Goal: Information Seeking & Learning: Understand process/instructions

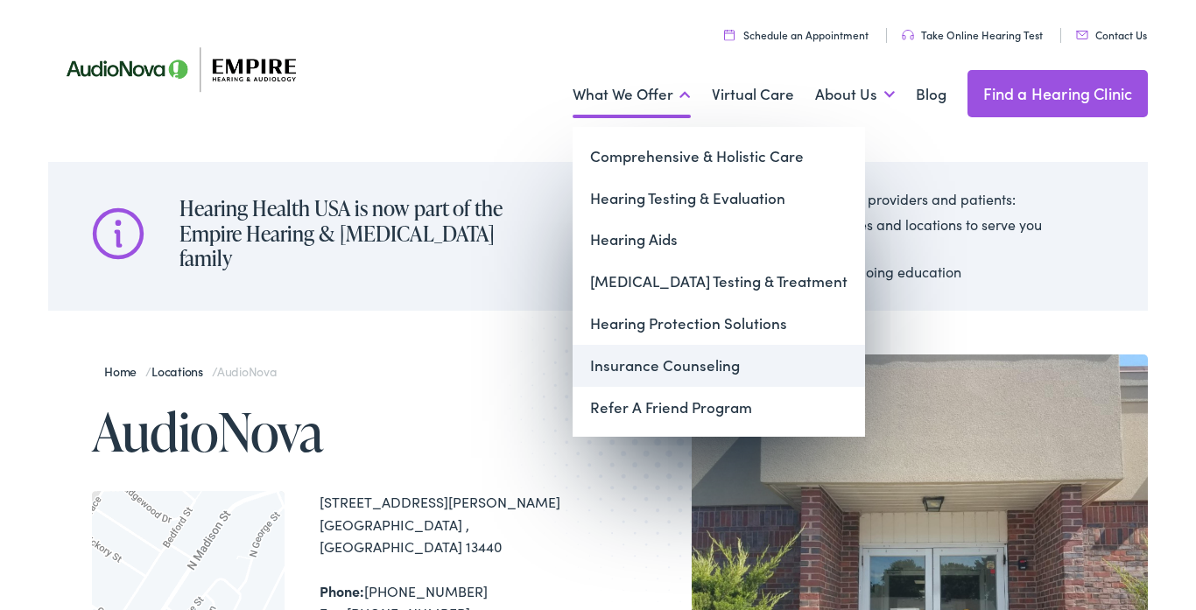
click at [676, 360] on link "Insurance Counseling" at bounding box center [719, 366] width 292 height 42
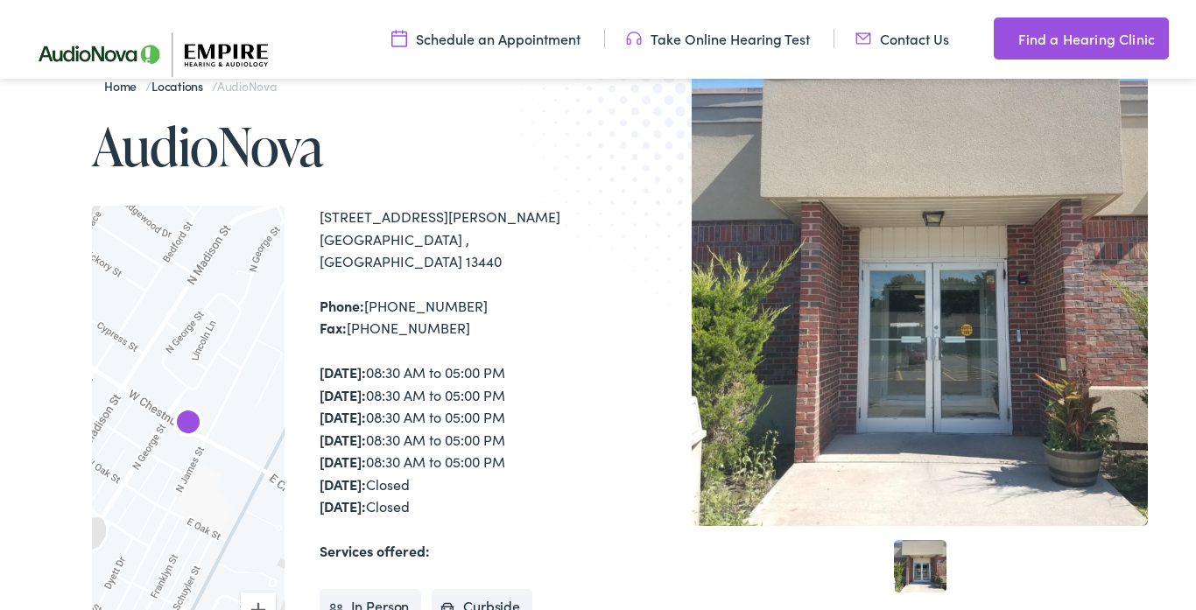
scroll to position [280, 0]
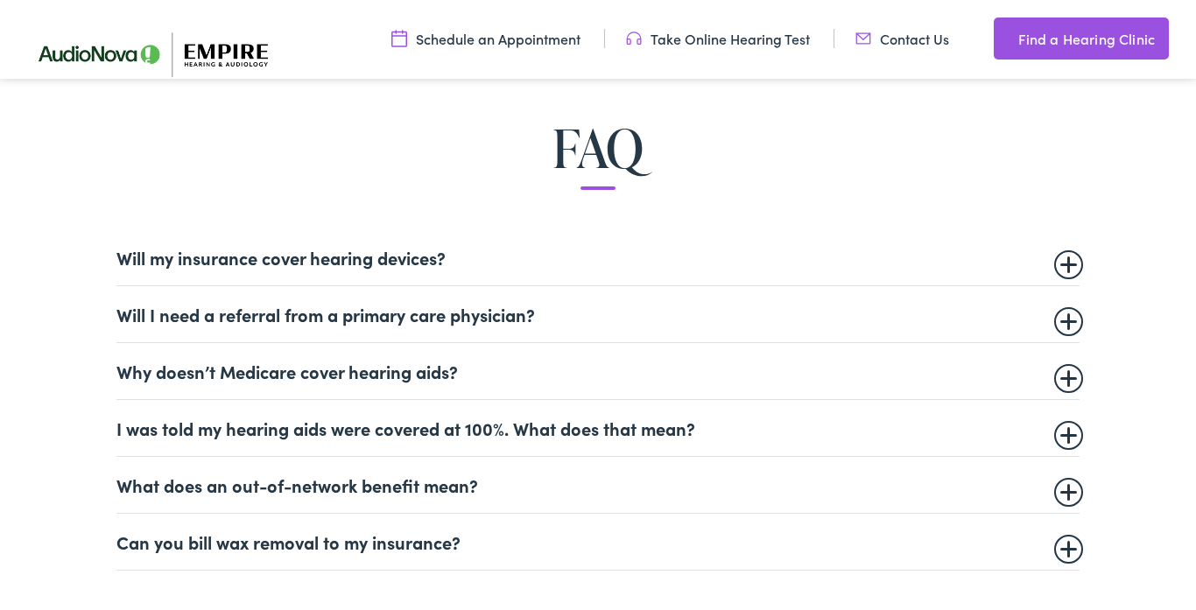
scroll to position [1016, 0]
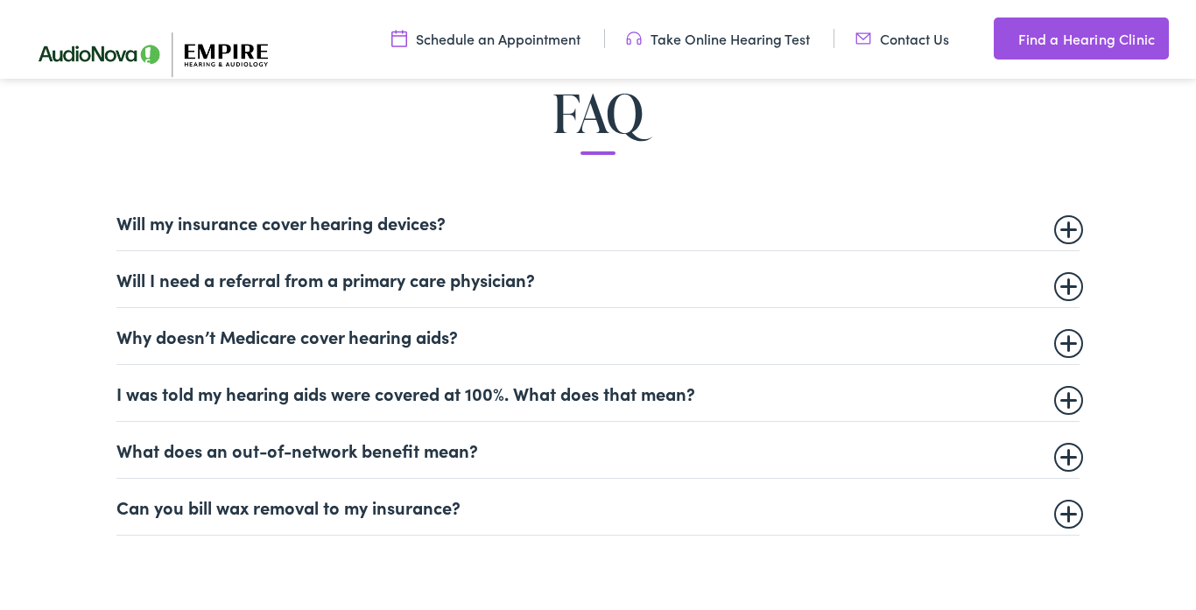
click at [1069, 285] on summary "Will I need a referral from a primary care physician?" at bounding box center [597, 279] width 963 height 21
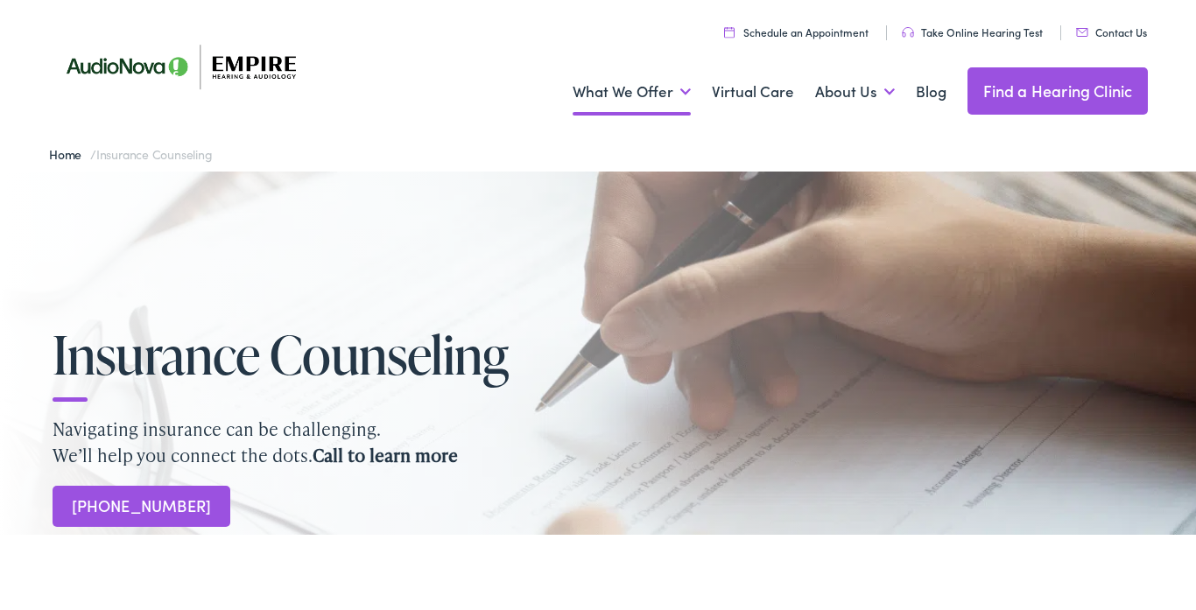
scroll to position [0, 0]
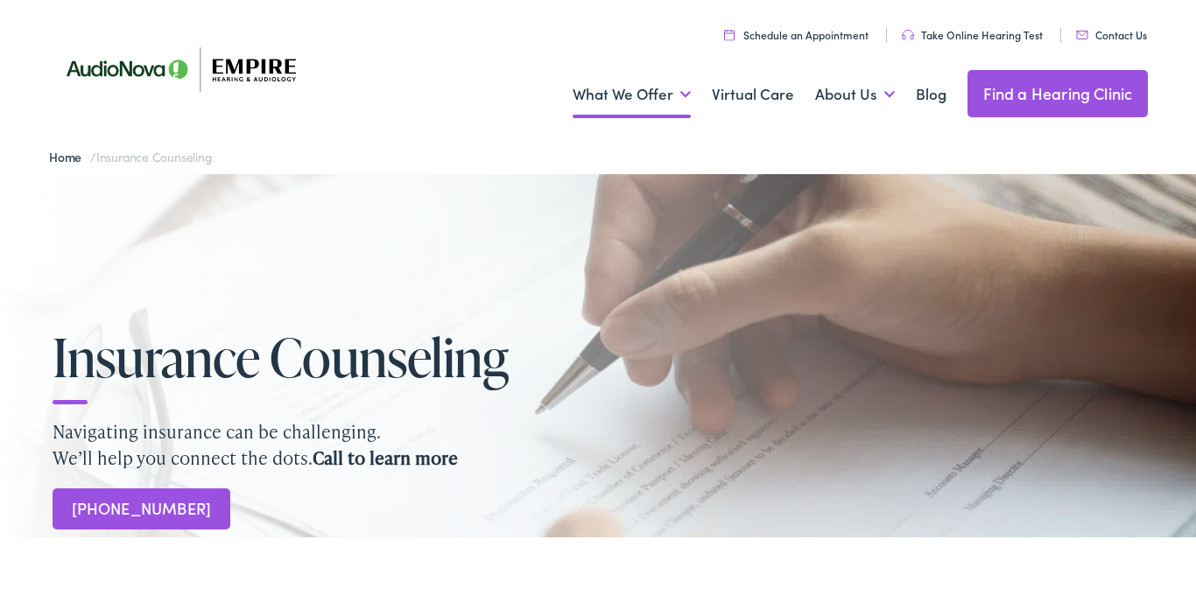
click at [639, 288] on div at bounding box center [598, 355] width 1196 height 363
